Goal: Task Accomplishment & Management: Complete application form

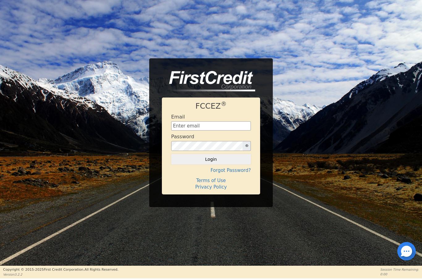
click at [203, 126] on input "text" at bounding box center [211, 125] width 80 height 9
type input "[EMAIL_ADDRESS][DOMAIN_NAME]"
click at [204, 160] on button "Login" at bounding box center [211, 159] width 80 height 10
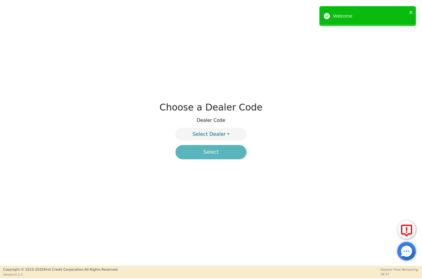
click at [221, 135] on span "Select Dealer" at bounding box center [208, 134] width 33 height 6
click at [228, 150] on link "4394A" at bounding box center [211, 149] width 70 height 8
click at [223, 156] on button "Select" at bounding box center [210, 152] width 71 height 14
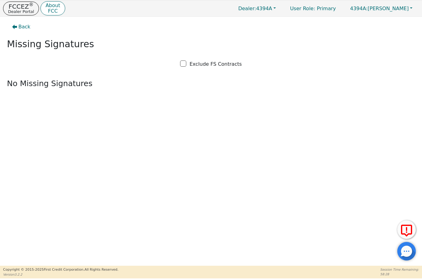
click at [19, 25] on span "Back" at bounding box center [25, 26] width 12 height 7
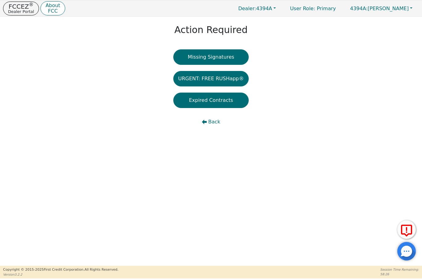
click at [23, 14] on p "Dealer Portal" at bounding box center [21, 12] width 26 height 4
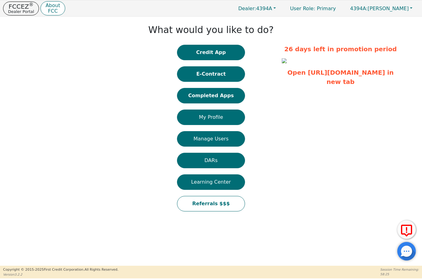
click at [218, 98] on button "Completed Apps" at bounding box center [211, 95] width 68 height 15
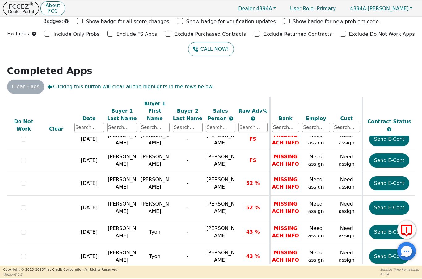
scroll to position [389, 0]
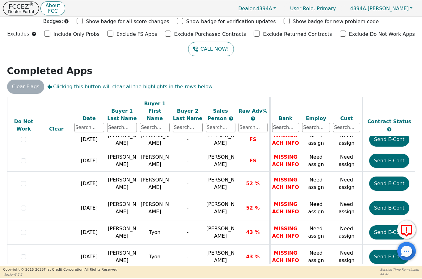
click at [390, 201] on button "Send E-Cont" at bounding box center [389, 208] width 40 height 14
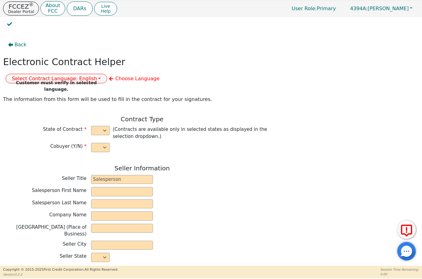
select select "n"
type input "President"
type input "ALDONY"
type input "[PERSON_NAME]"
type input "ALLSELL DBA EAU PURE WATER"
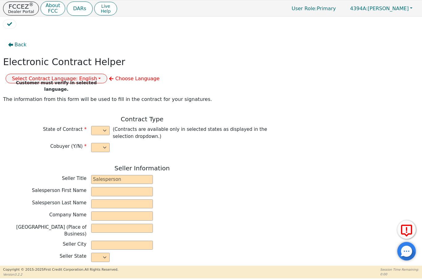
type input "[STREET_ADDRESS]"
type input "BOCA RATON"
select select "FL"
type input "33498"
type input "[PERSON_NAME]"
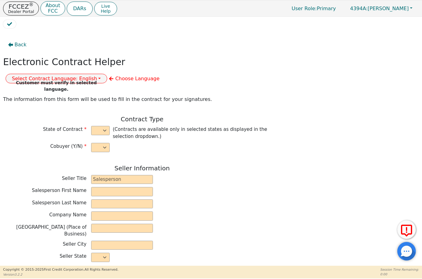
type input "[PERSON_NAME]"
type input "[STREET_ADDRESS]"
type input "Miramar"
select select "FL"
type input "33027"
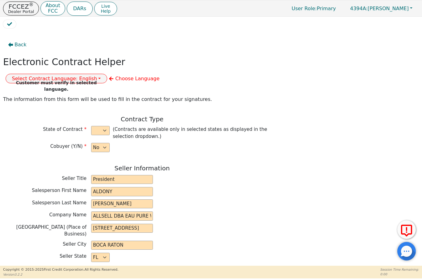
type input "[DATE]"
type input "17.99"
type input "[DATE]"
type input "60"
type input "0"
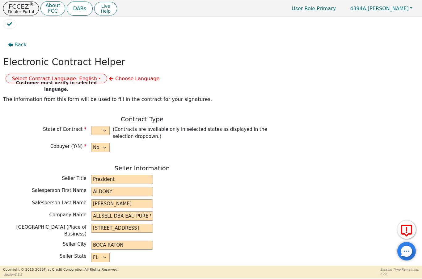
type input "6080181169680"
type input "5000.00"
type input "0.00"
type input "5000.00"
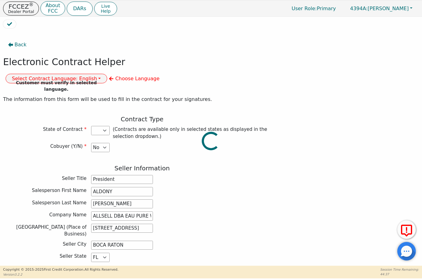
select select "FL"
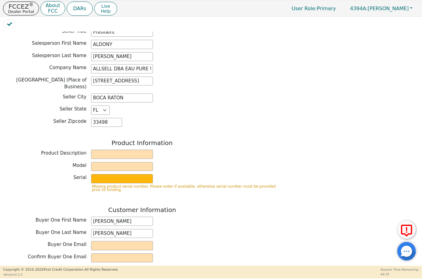
scroll to position [148, 0]
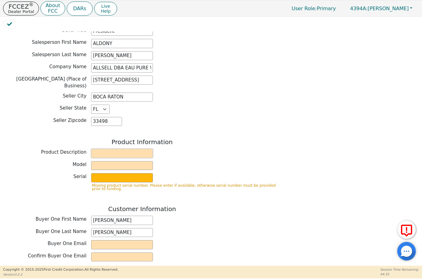
click at [114, 149] on input "text" at bounding box center [122, 153] width 62 height 9
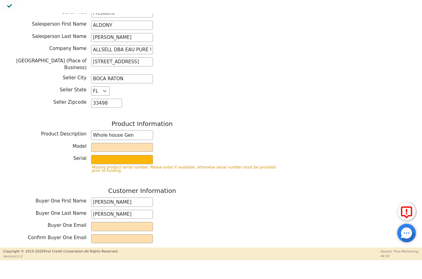
click at [140, 149] on input "Whole house Gen" at bounding box center [122, 153] width 62 height 9
click at [129, 149] on input "Whole house Gen" at bounding box center [122, 153] width 62 height 9
type input "Whole house"
type input "Gen"
click at [117, 173] on input "text" at bounding box center [122, 177] width 62 height 9
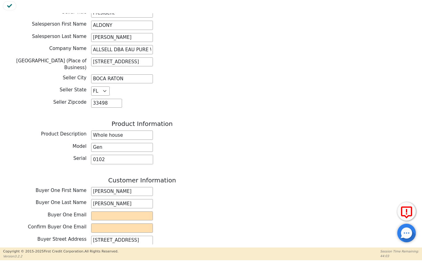
type input "0102"
click at [119, 230] on input "email" at bounding box center [122, 234] width 62 height 9
type input "[EMAIL_ADDRESS][DOMAIN_NAME]"
click at [127, 242] on input "email" at bounding box center [122, 246] width 62 height 9
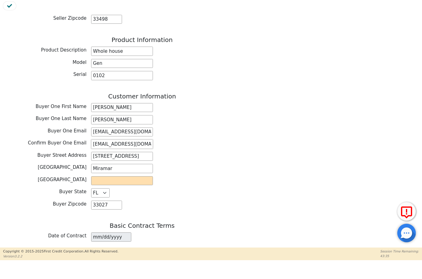
scroll to position [234, 0]
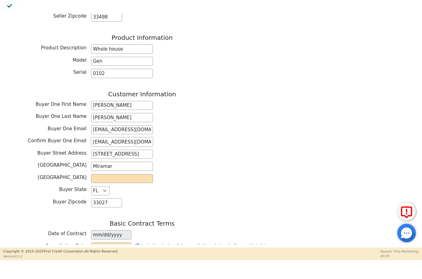
type input "[EMAIL_ADDRESS][DOMAIN_NAME]"
click at [126, 192] on input "text" at bounding box center [122, 196] width 62 height 9
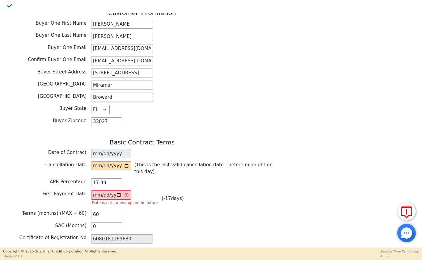
scroll to position [315, 0]
type input "Broward"
click at [112, 180] on input "date" at bounding box center [111, 184] width 40 height 9
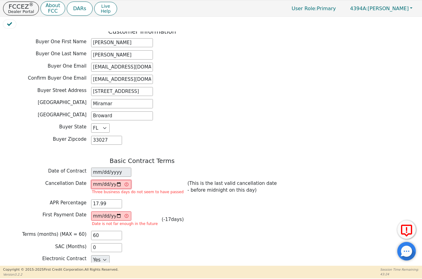
click at [109, 180] on input "[DATE]" at bounding box center [111, 184] width 40 height 9
type input "[DATE]"
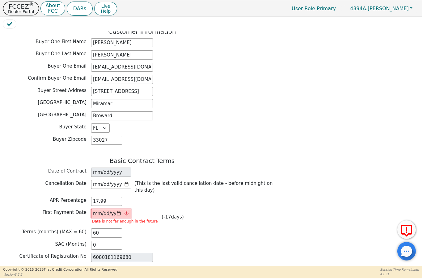
click at [105, 209] on input "[DATE]" at bounding box center [111, 213] width 40 height 9
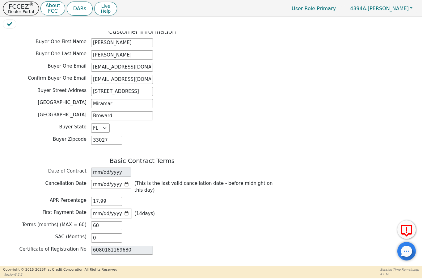
click at [108, 209] on input "[DATE]" at bounding box center [111, 213] width 40 height 9
click at [113, 209] on input "[DATE]" at bounding box center [111, 213] width 40 height 9
click at [117, 209] on input "[DATE]" at bounding box center [111, 213] width 40 height 9
type input "[DATE]"
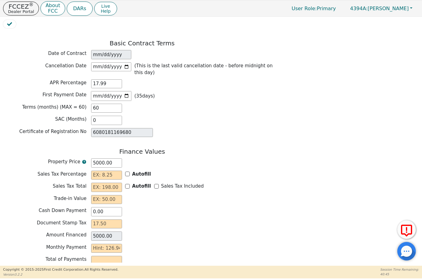
scroll to position [434, 0]
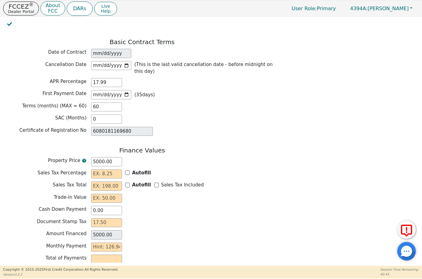
click at [129, 170] on input "Autofill" at bounding box center [127, 172] width 5 height 5
checkbox input "true"
type input "0.00"
click at [129, 183] on input "Autofill" at bounding box center [127, 185] width 5 height 5
checkbox input "false"
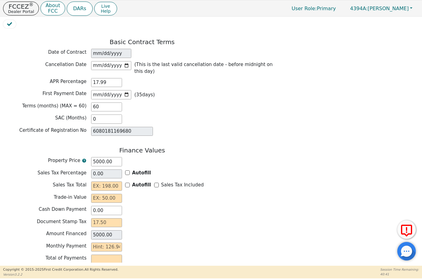
checkbox input "false"
type input "0.00"
click at [124, 169] on div "Autofill" at bounding box center [122, 173] width 63 height 9
click at [129, 169] on div "Autofill" at bounding box center [138, 172] width 26 height 7
click at [127, 170] on input "Autofill" at bounding box center [127, 172] width 5 height 5
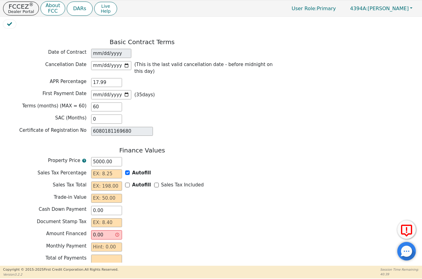
checkbox input "true"
type input "0.00"
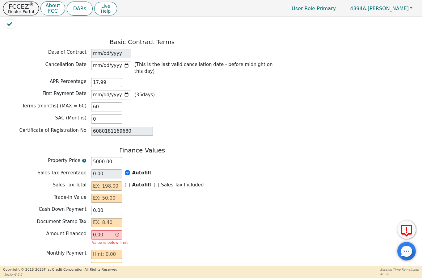
click at [154, 183] on input "Sales Tax Included" at bounding box center [156, 185] width 5 height 5
checkbox input "true"
type input "0.00"
type input "5000.00"
click at [101, 194] on input "text" at bounding box center [106, 198] width 31 height 9
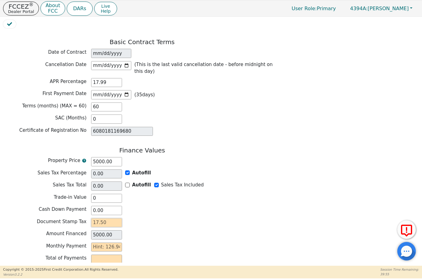
click at [107, 218] on input "text" at bounding box center [106, 222] width 31 height 9
type input "0.00"
type input "1"
type input "5001.00"
type input "17"
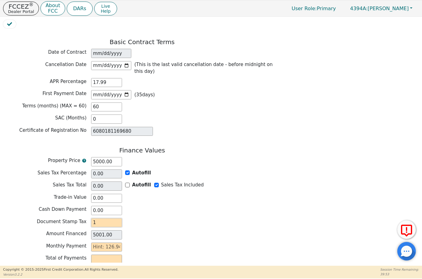
type input "5017.00"
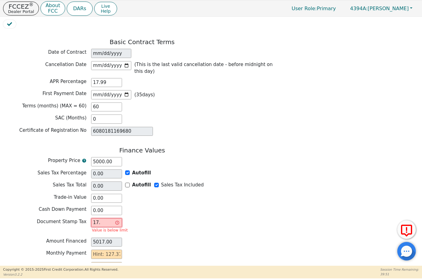
type input "17.5"
type input "5017.50"
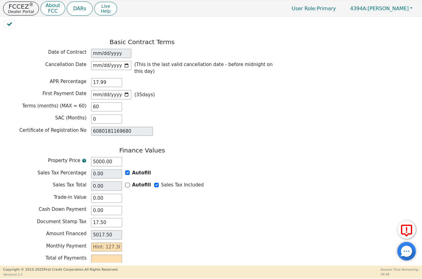
type input "17.50"
click at [101, 243] on input "text" at bounding box center [106, 247] width 31 height 9
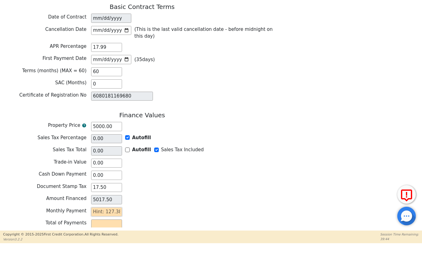
type input "1"
type input "60.00"
type input "12"
type input "720.00"
type input "127"
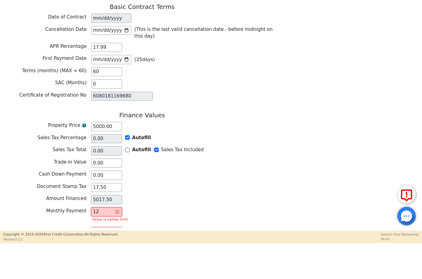
type input "7620.00"
type input "127.3"
type input "7638.00"
type input "127.38"
type input "7642.80"
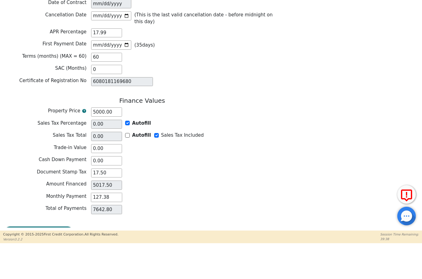
scroll to position [448, 0]
type input "127.38"
click at [45, 262] on button "Review & Begin Contract" at bounding box center [38, 269] width 71 height 14
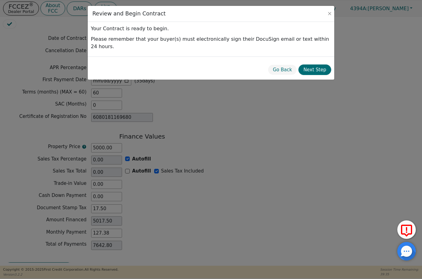
click at [318, 65] on button "Next Step" at bounding box center [314, 70] width 33 height 11
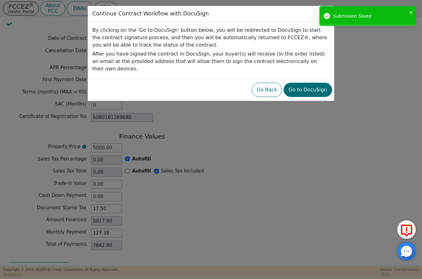
click at [318, 83] on button "Go to DocuSign" at bounding box center [307, 90] width 48 height 14
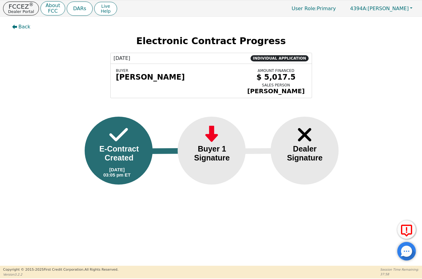
click at [20, 6] on p "FCCEZ ®" at bounding box center [21, 6] width 26 height 6
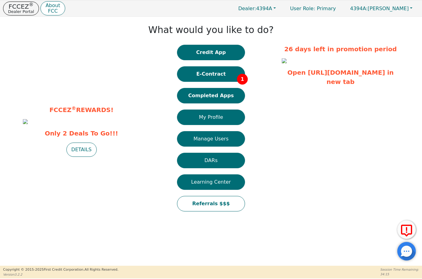
click at [20, 5] on p "FCCEZ ®" at bounding box center [21, 6] width 26 height 6
click at [223, 97] on button "Completed Apps" at bounding box center [211, 95] width 68 height 15
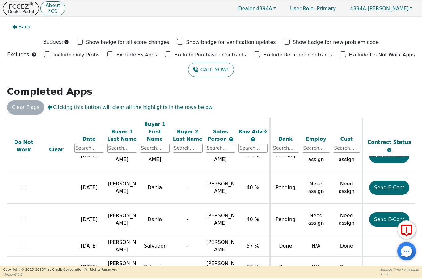
scroll to position [106, 0]
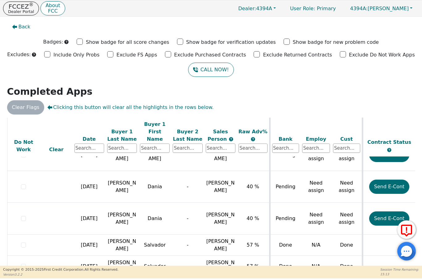
click at [223, 183] on span "[PERSON_NAME]" at bounding box center [220, 186] width 28 height 13
click at [228, 179] on td "[PERSON_NAME]" at bounding box center [220, 187] width 33 height 32
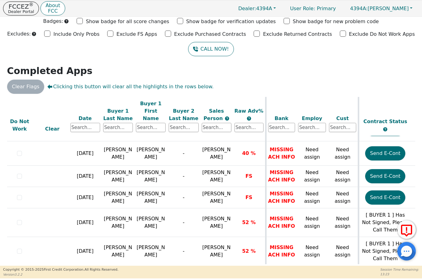
scroll to position [350, 4]
